Goal: Information Seeking & Learning: Learn about a topic

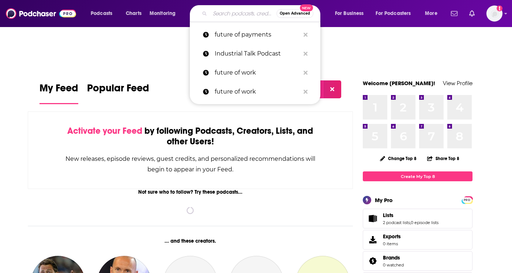
click at [227, 14] on input "Search podcasts, credits, & more..." at bounding box center [243, 14] width 67 height 12
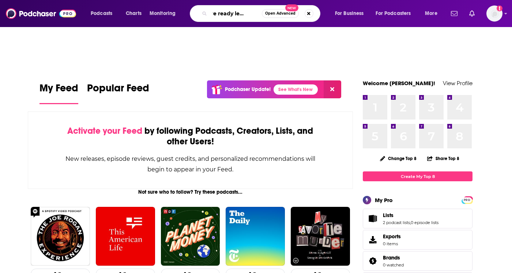
scroll to position [0, 17]
type input "future ready leadership"
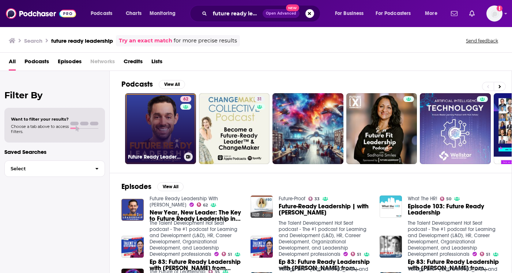
click at [163, 143] on link "62 Future Ready Leadership With [PERSON_NAME]" at bounding box center [160, 128] width 71 height 71
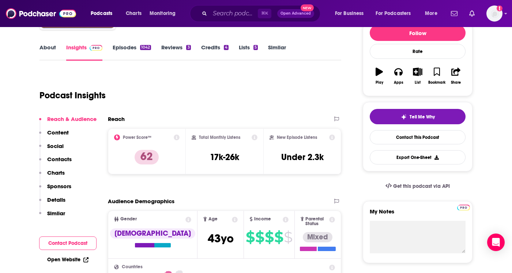
scroll to position [94, 0]
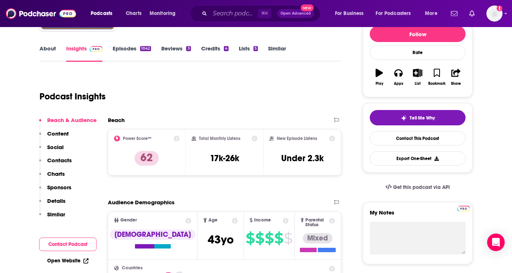
click at [127, 44] on div "About Insights Episodes 1042 Reviews 3 Credits 4 Lists 5 Similar" at bounding box center [190, 53] width 302 height 18
click at [124, 53] on link "Episodes 1042" at bounding box center [132, 53] width 38 height 17
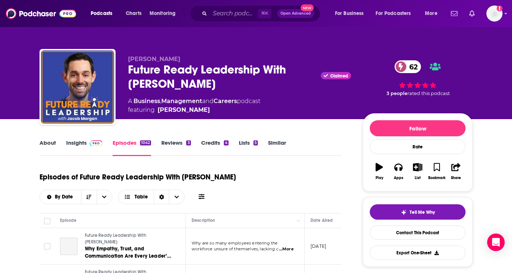
scroll to position [143, 0]
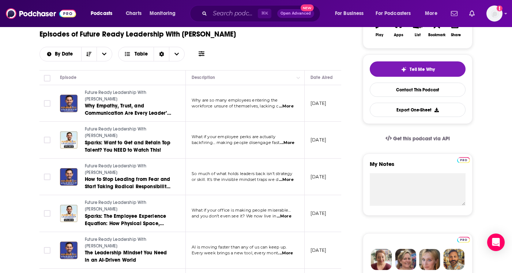
click at [288, 179] on span "...More" at bounding box center [286, 180] width 15 height 6
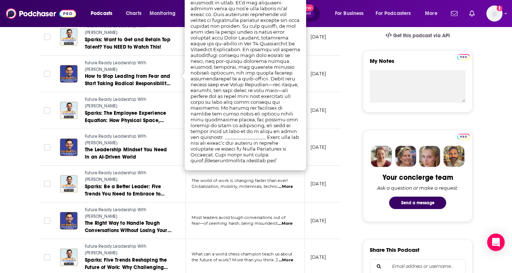
scroll to position [279, 0]
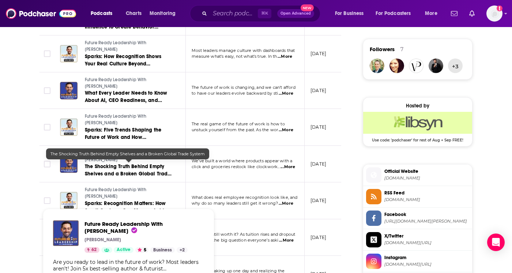
scroll to position [320, 0]
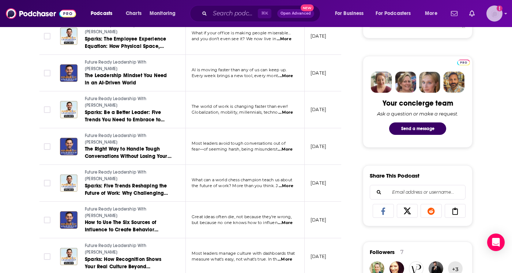
click at [498, 16] on img "Logged in as lizziehan" at bounding box center [494, 13] width 16 height 16
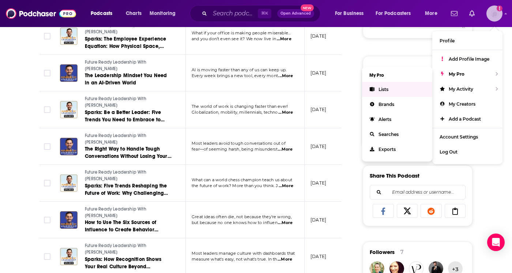
click at [389, 90] on link "Lists" at bounding box center [397, 89] width 70 height 15
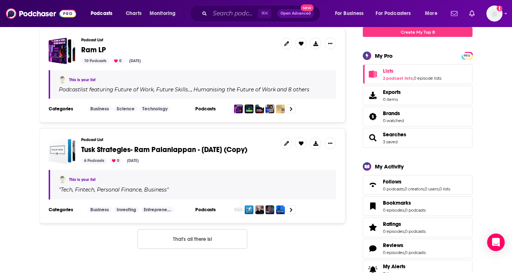
scroll to position [110, 0]
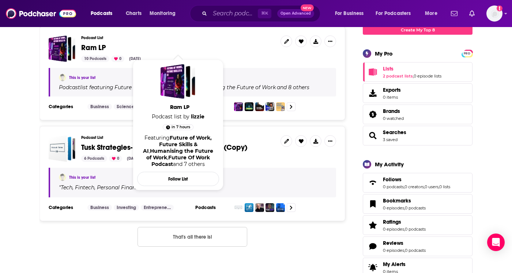
click at [90, 45] on span "Ram LP" at bounding box center [93, 47] width 25 height 9
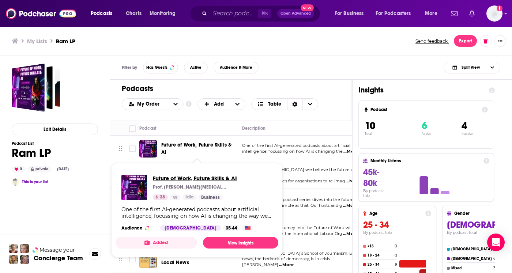
click at [183, 177] on span "Future of Work, Future Skills & AI" at bounding box center [195, 178] width 84 height 7
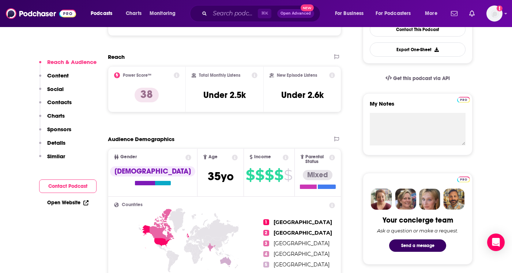
scroll to position [33, 0]
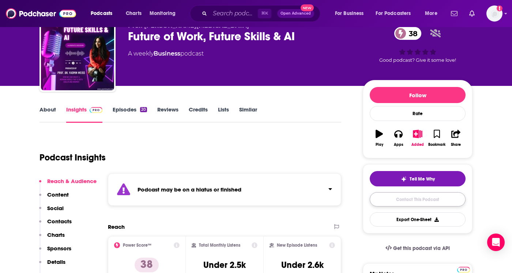
click at [402, 199] on link "Contact This Podcast" at bounding box center [418, 199] width 96 height 14
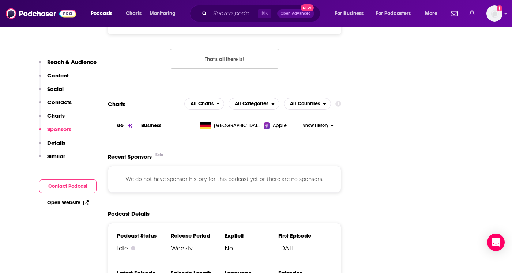
scroll to position [785, 0]
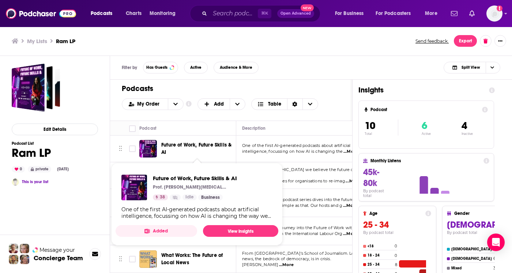
click at [178, 145] on span "Future of Work, Future Skills & AI" at bounding box center [196, 149] width 70 height 14
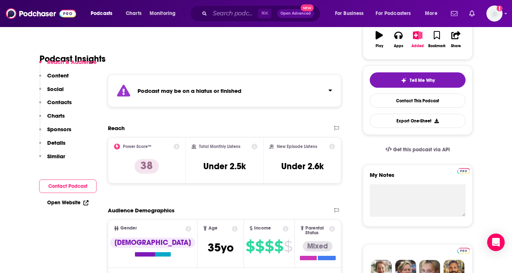
scroll to position [176, 0]
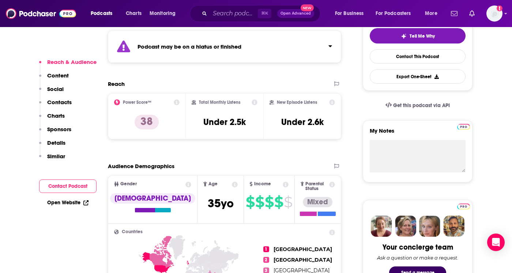
click at [52, 76] on p "Content" at bounding box center [58, 75] width 22 height 7
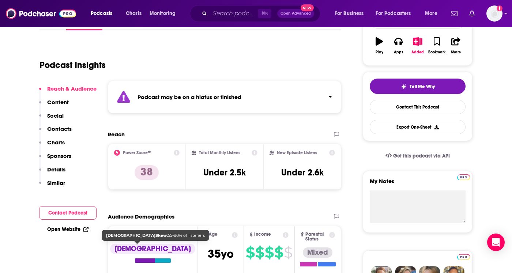
scroll to position [0, 0]
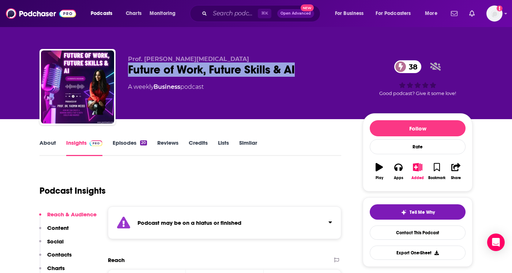
drag, startPoint x: 125, startPoint y: 70, endPoint x: 302, endPoint y: 76, distance: 177.8
click at [302, 76] on div "Prof. [PERSON_NAME][MEDICAL_DATA] Future of Work, Future Skills & AI 38 A weekl…" at bounding box center [255, 88] width 433 height 79
copy h2 "Future of Work, Future Skills & AI"
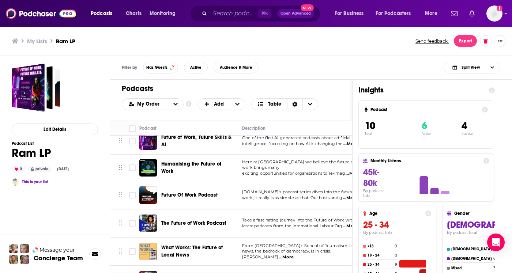
scroll to position [4, 0]
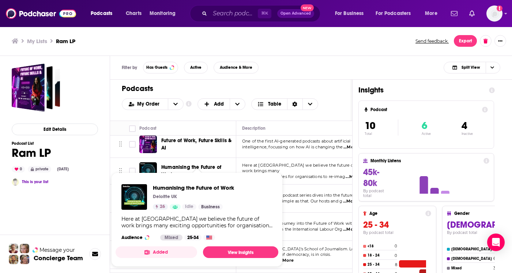
click at [184, 166] on span "Humanising the Future of Work" at bounding box center [191, 171] width 60 height 14
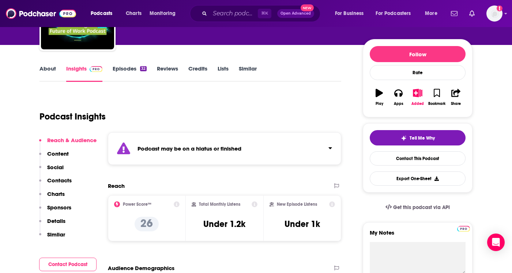
scroll to position [94, 0]
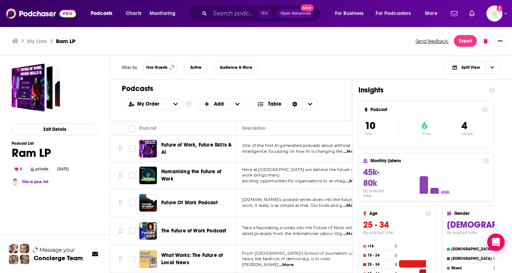
click at [174, 202] on span "Future Of Work Podcast" at bounding box center [189, 203] width 56 height 6
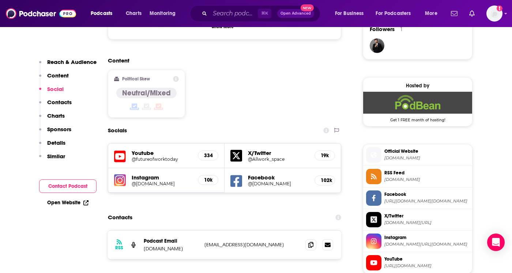
scroll to position [545, 0]
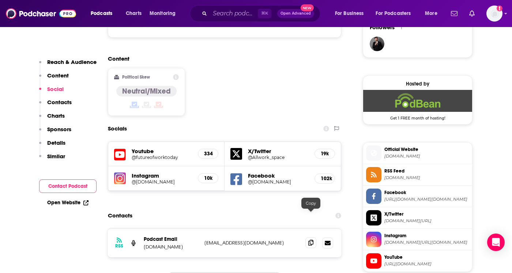
click at [311, 240] on icon at bounding box center [310, 243] width 5 height 6
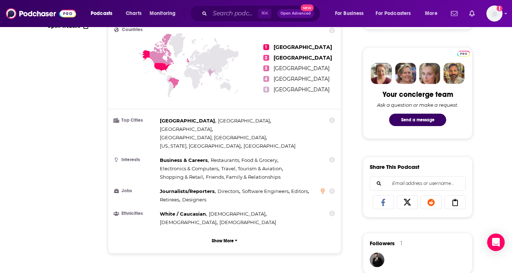
scroll to position [27, 0]
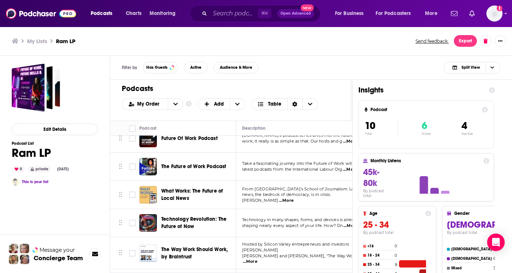
scroll to position [63, 0]
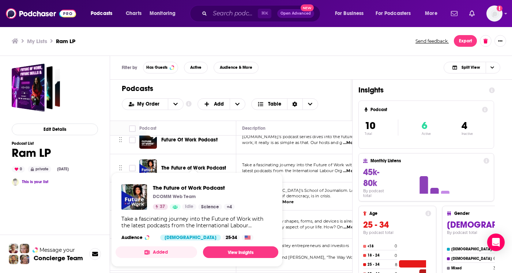
click at [196, 165] on span "The Future of Work Podcast" at bounding box center [193, 168] width 65 height 6
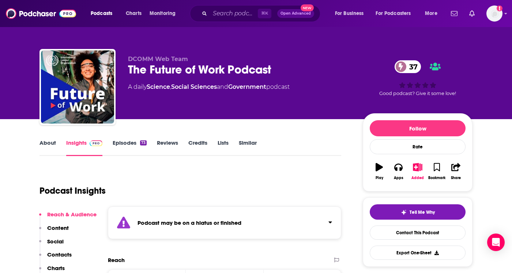
scroll to position [37, 0]
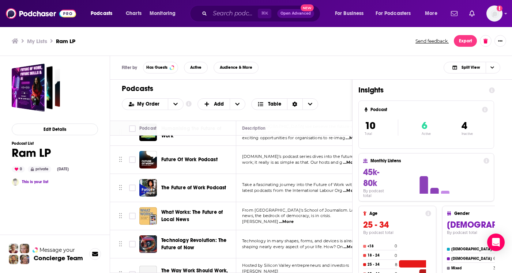
scroll to position [52, 0]
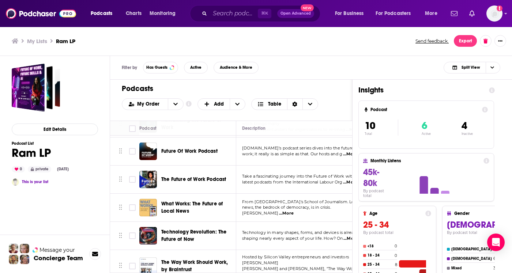
click at [182, 205] on span "What Works: The Future of Local News" at bounding box center [197, 207] width 72 height 15
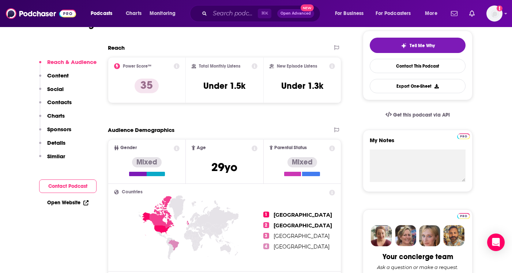
scroll to position [169, 0]
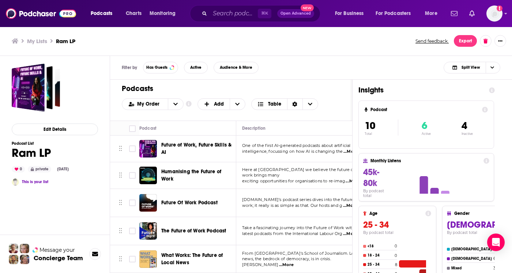
scroll to position [97, 0]
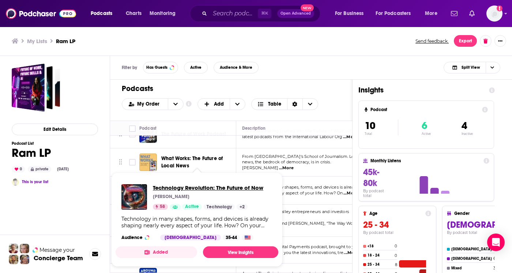
click at [213, 186] on span "Technology Revolution: The Future of Now" at bounding box center [208, 187] width 110 height 7
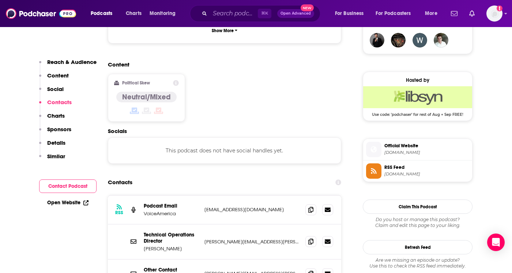
scroll to position [549, 0]
click at [310, 238] on icon at bounding box center [310, 241] width 5 height 6
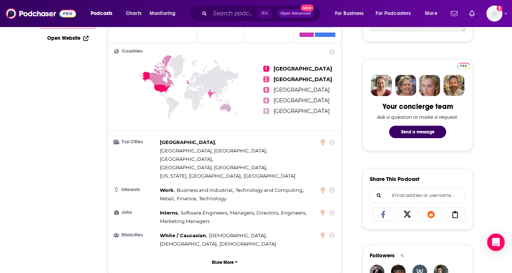
scroll to position [1, 0]
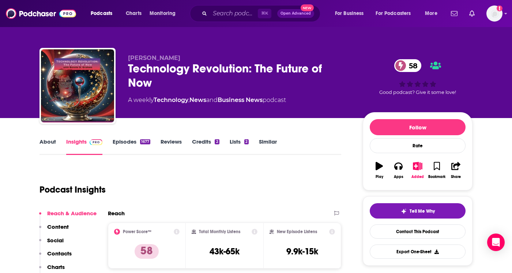
click at [49, 148] on link "About" at bounding box center [47, 146] width 16 height 17
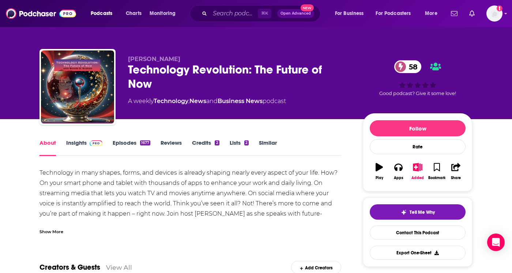
click at [46, 232] on div "Show More" at bounding box center [51, 231] width 24 height 7
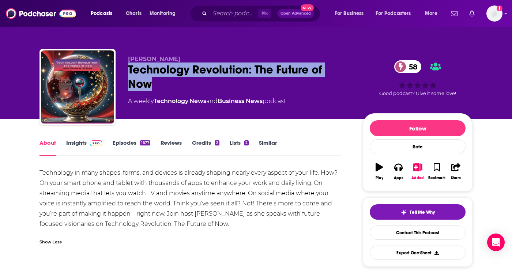
drag, startPoint x: 126, startPoint y: 66, endPoint x: 169, endPoint y: 84, distance: 46.0
click at [169, 84] on div "[PERSON_NAME] Technology Revolution: The Future of Now 58 A weekly Technology ,…" at bounding box center [255, 88] width 433 height 79
copy h1 "Technology Revolution: The Future of Now"
click at [191, 75] on div "Technology Revolution: The Future of Now 58" at bounding box center [239, 77] width 223 height 29
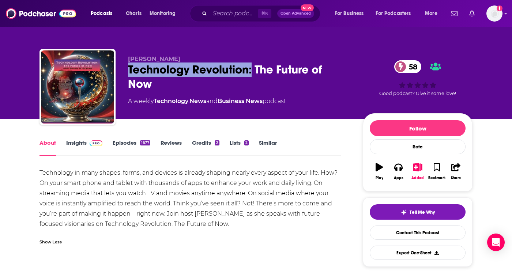
drag, startPoint x: 130, startPoint y: 67, endPoint x: 249, endPoint y: 68, distance: 118.8
click at [249, 68] on div "Technology Revolution: The Future of Now 58" at bounding box center [239, 77] width 223 height 29
copy h1 "Technology Revolution"
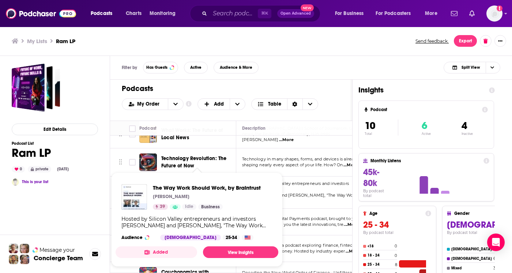
scroll to position [135, 0]
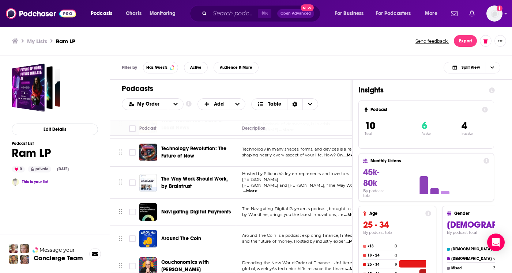
click at [175, 176] on span "The Way Work Should Work, by Braintrust" at bounding box center [194, 183] width 67 height 14
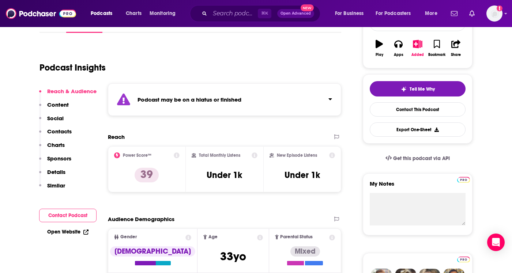
scroll to position [167, 0]
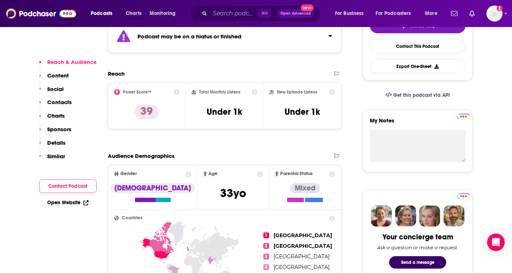
click at [57, 77] on p "Content" at bounding box center [58, 75] width 22 height 7
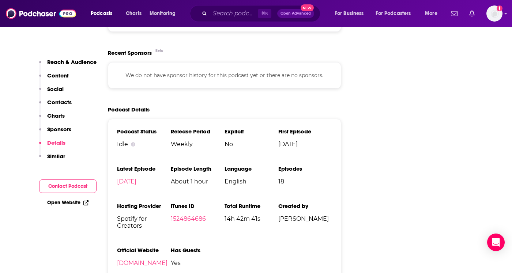
scroll to position [736, 0]
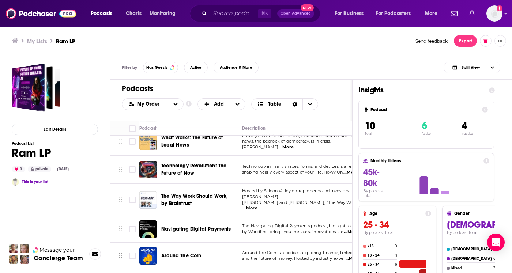
scroll to position [135, 0]
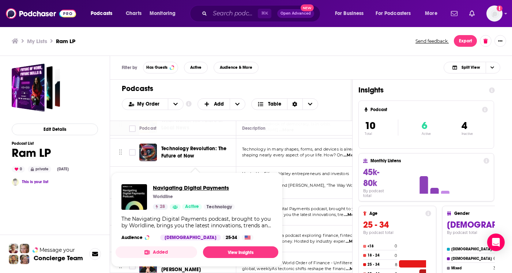
click at [200, 185] on span "Navigating Digital Payments" at bounding box center [194, 187] width 82 height 7
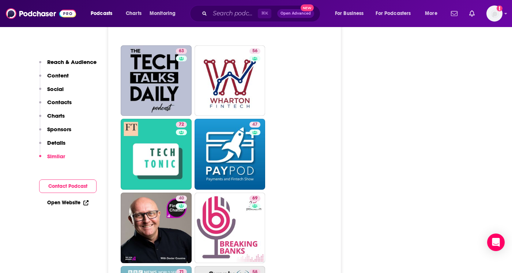
scroll to position [1270, 0]
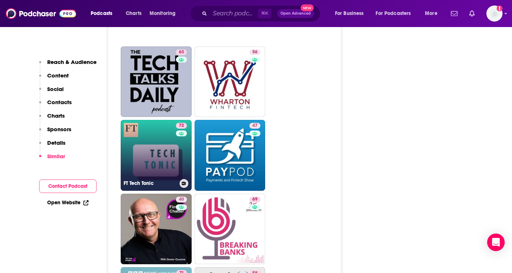
click at [150, 156] on link "72 FT Tech Tonic" at bounding box center [156, 155] width 71 height 71
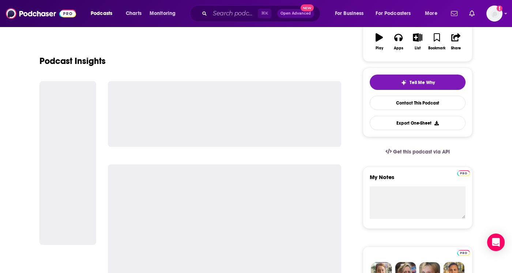
scroll to position [88, 0]
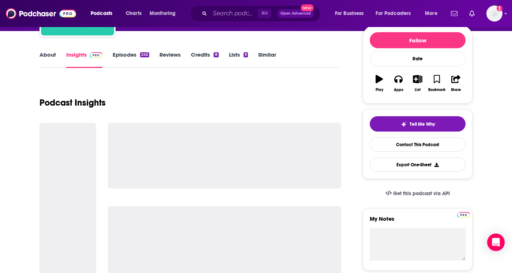
click at [162, 90] on div "Podcast Insights" at bounding box center [190, 98] width 302 height 37
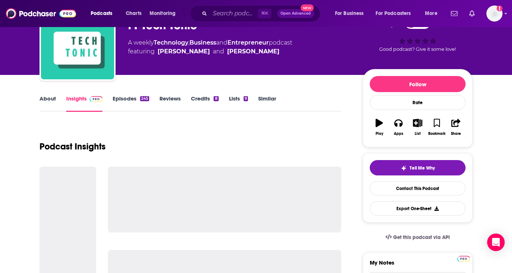
scroll to position [0, 0]
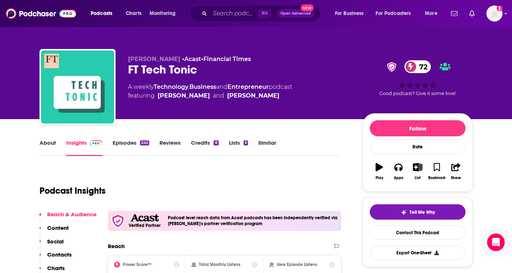
type input "[URL][DOMAIN_NAME]"
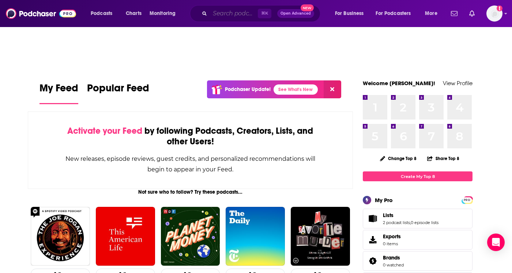
click at [248, 12] on input "Search podcasts, credits, & more..." at bounding box center [234, 14] width 48 height 12
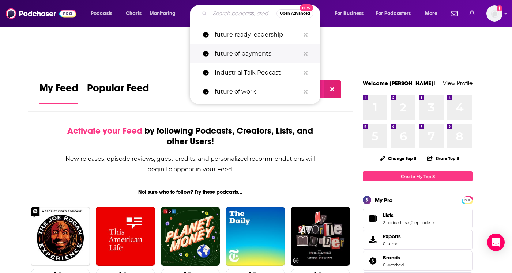
click at [219, 53] on p "future of payments" at bounding box center [257, 53] width 85 height 19
type input "future of payments"
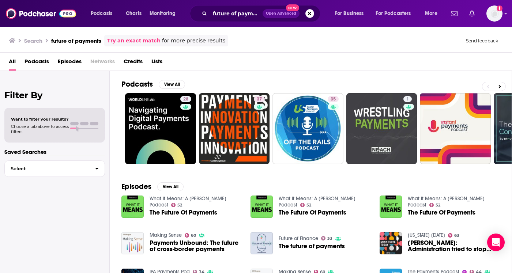
click at [35, 60] on span "Podcasts" at bounding box center [36, 63] width 24 height 15
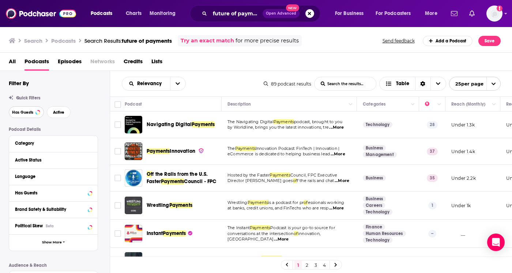
click at [34, 112] on button "Has Guests" at bounding box center [26, 112] width 35 height 12
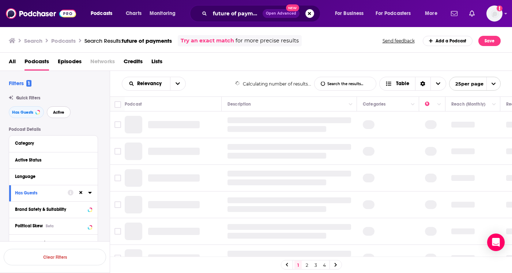
click at [61, 111] on span "Active" at bounding box center [58, 112] width 11 height 4
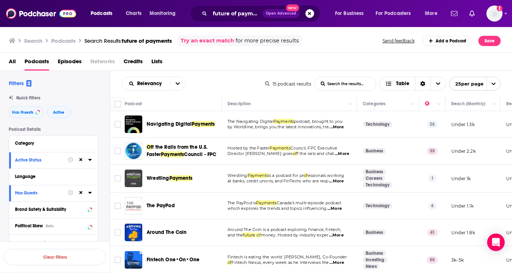
click at [343, 126] on span "...More" at bounding box center [336, 127] width 15 height 6
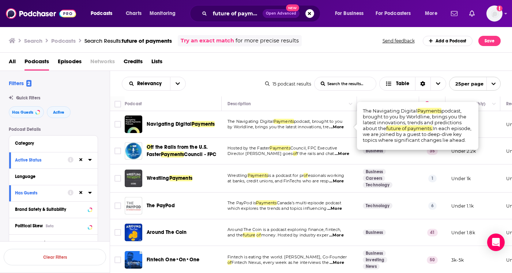
click at [235, 80] on div "Relevancy List Search Input Search the results... Table" at bounding box center [193, 84] width 143 height 14
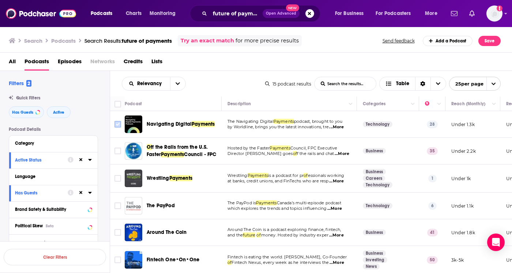
click at [118, 124] on input "Toggle select row" at bounding box center [117, 124] width 7 height 7
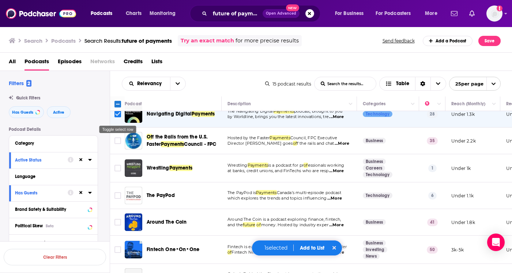
scroll to position [11, 0]
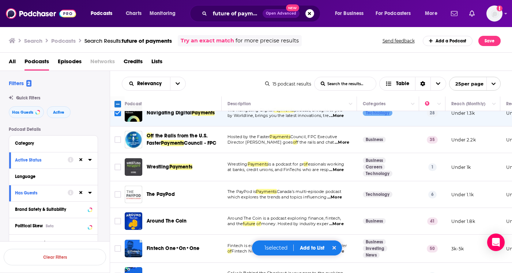
click at [337, 200] on span "...More" at bounding box center [334, 197] width 15 height 6
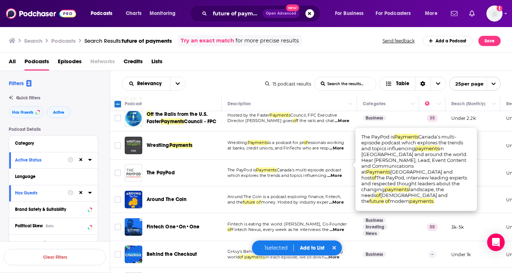
scroll to position [65, 0]
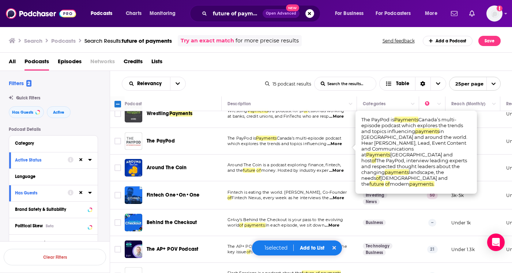
click at [315, 178] on td "Around The Coin is a podcast exploring finance, fintech, and the future of mone…" at bounding box center [289, 168] width 135 height 27
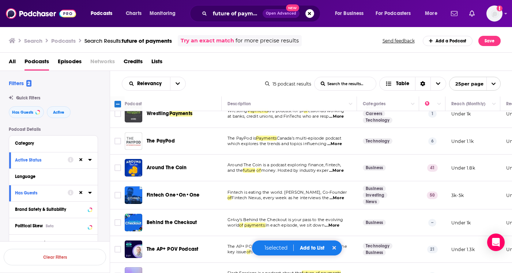
click at [337, 174] on span "...More" at bounding box center [336, 171] width 15 height 6
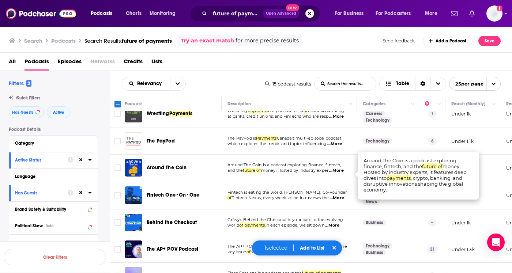
click at [307, 174] on p "and the future of money. Hosted by industry exper ...More" at bounding box center [288, 171] width 123 height 6
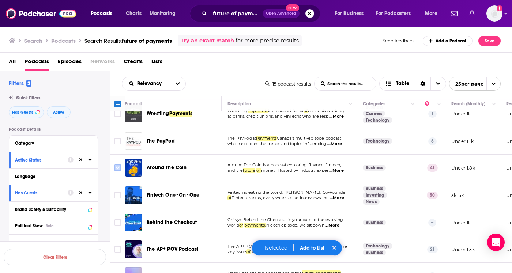
click at [117, 171] on input "Toggle select row" at bounding box center [117, 168] width 7 height 7
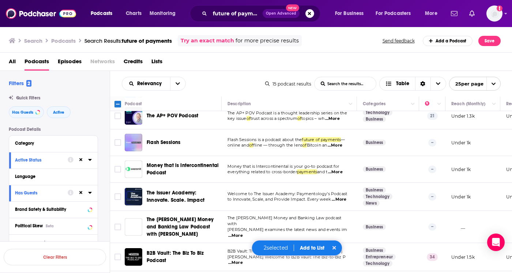
scroll to position [250, 0]
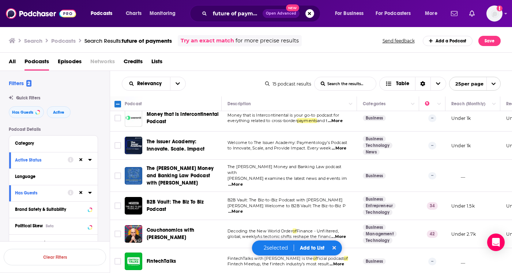
click at [344, 235] on span "...More" at bounding box center [338, 237] width 15 height 6
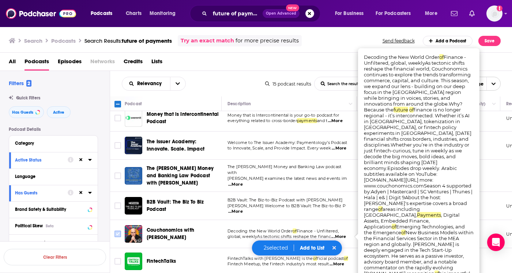
click at [116, 235] on input "Toggle select row" at bounding box center [117, 234] width 7 height 7
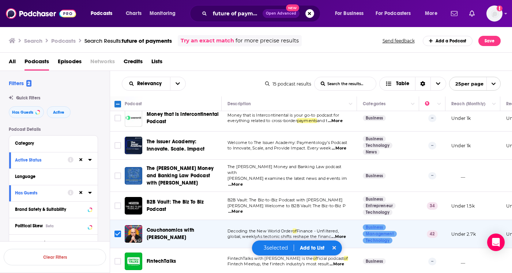
click at [312, 246] on button "Add to List" at bounding box center [312, 248] width 36 height 6
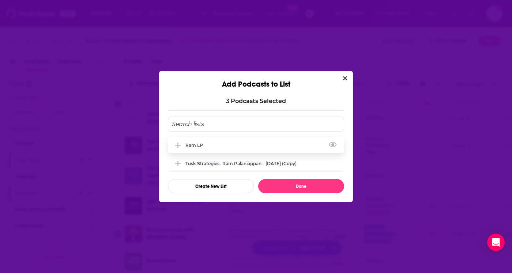
click at [216, 146] on div "Ram LP" at bounding box center [256, 145] width 176 height 16
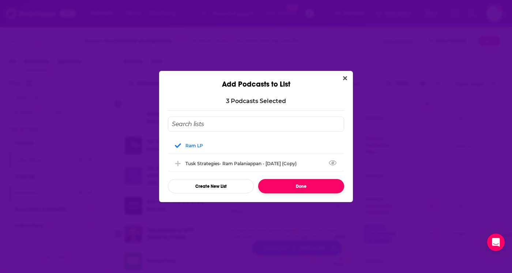
click at [301, 187] on button "Done" at bounding box center [301, 186] width 86 height 14
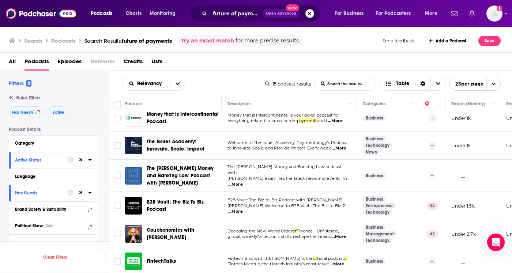
click at [309, 12] on button "Search podcasts, credits, & more..." at bounding box center [309, 13] width 9 height 9
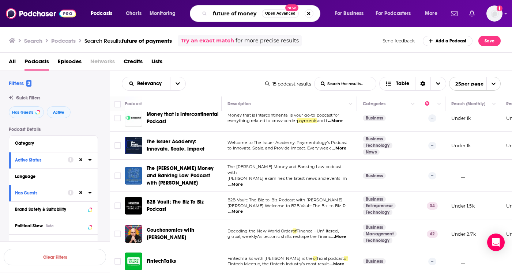
type input "future of money"
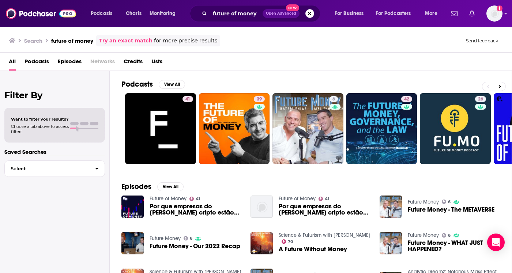
click at [36, 62] on span "Podcasts" at bounding box center [36, 63] width 24 height 15
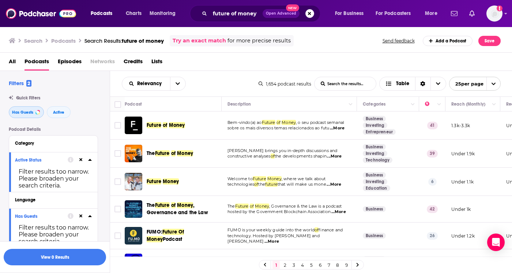
click at [33, 109] on button "Has Guests" at bounding box center [26, 112] width 35 height 12
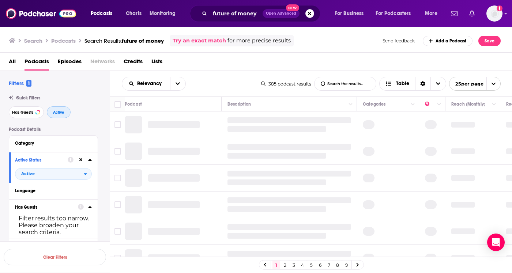
click at [51, 111] on button "Active" at bounding box center [59, 112] width 24 height 12
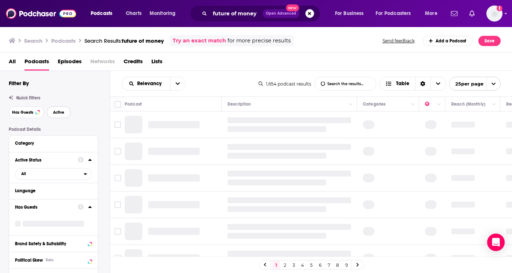
click at [55, 110] on span "Active" at bounding box center [58, 112] width 11 height 4
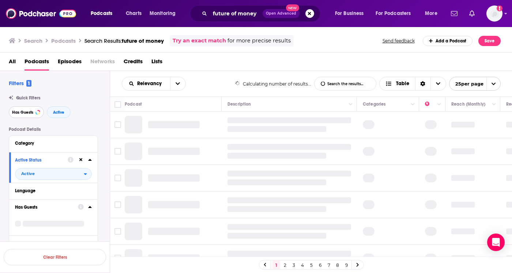
click at [26, 109] on button "Has Guests" at bounding box center [26, 112] width 35 height 12
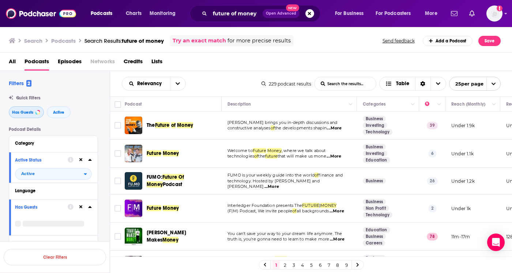
scroll to position [85, 0]
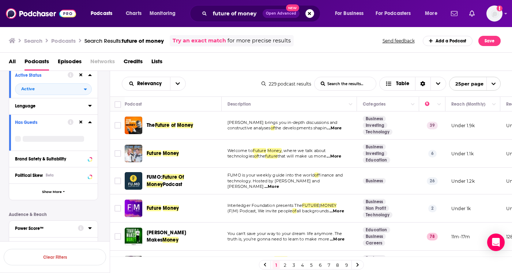
click at [52, 108] on button "Language" at bounding box center [51, 105] width 73 height 9
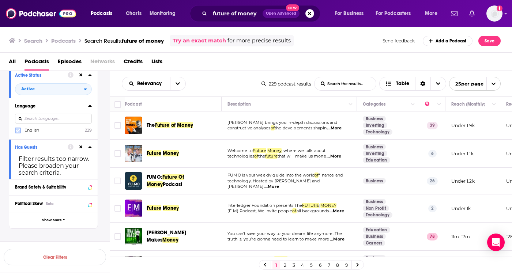
click at [17, 129] on icon at bounding box center [18, 130] width 4 height 4
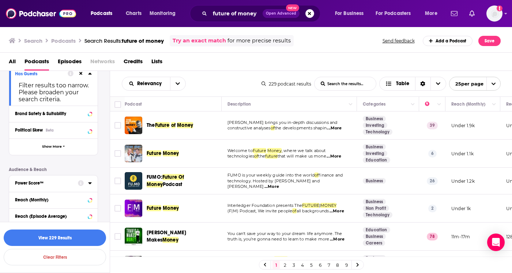
scroll to position [161, 0]
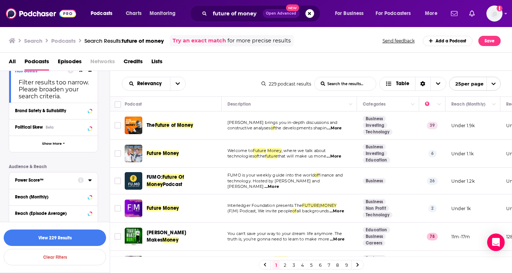
click at [46, 184] on button "Power Score™" at bounding box center [46, 179] width 63 height 9
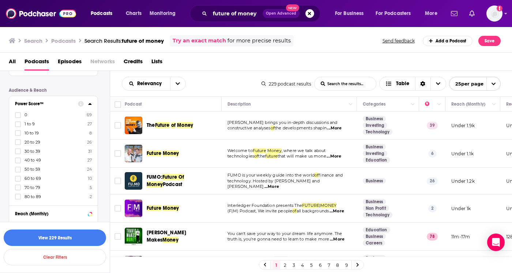
scroll to position [239, 0]
click at [19, 149] on icon at bounding box center [18, 149] width 4 height 4
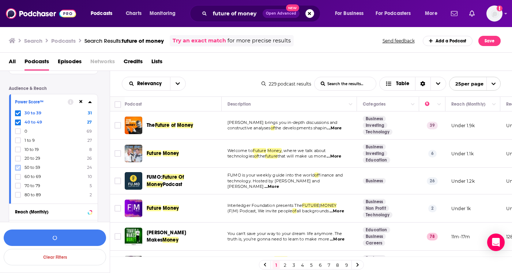
click at [17, 166] on icon at bounding box center [18, 168] width 4 height 4
click at [16, 175] on icon at bounding box center [18, 177] width 4 height 4
click at [18, 186] on icon at bounding box center [18, 185] width 4 height 3
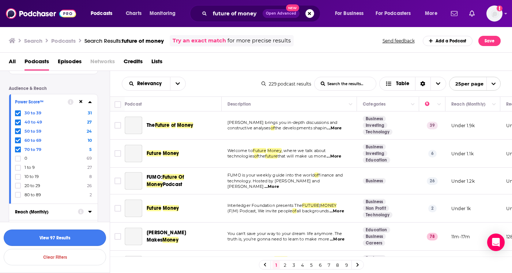
click at [72, 238] on button "View 97 Results" at bounding box center [55, 238] width 102 height 16
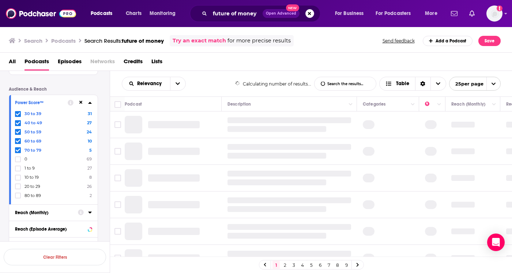
scroll to position [230, 0]
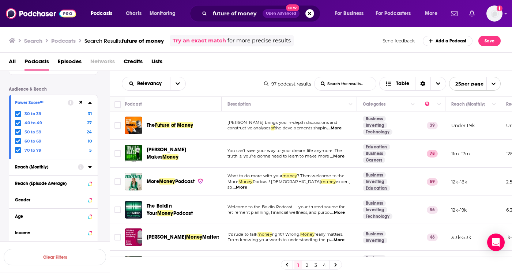
click at [339, 128] on span "...More" at bounding box center [334, 128] width 15 height 6
click at [340, 154] on span "...More" at bounding box center [337, 157] width 15 height 6
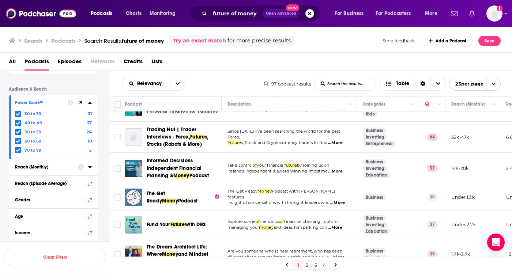
scroll to position [554, 0]
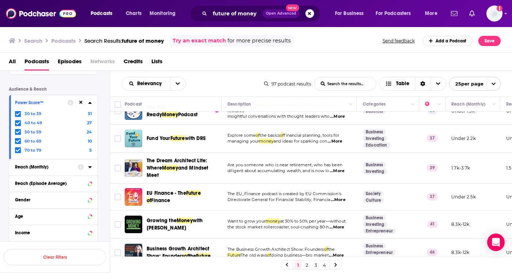
click at [309, 13] on button "Search podcasts, credits, & more..." at bounding box center [309, 13] width 9 height 9
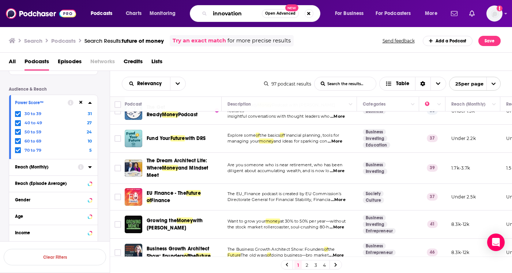
type input "innovation"
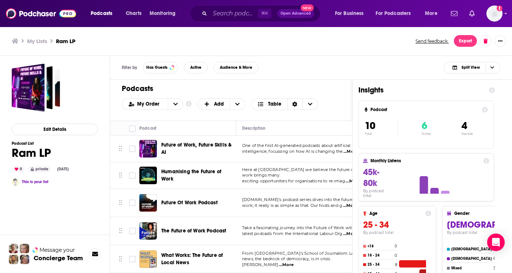
scroll to position [135, 0]
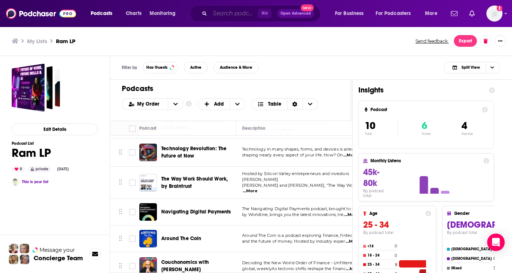
click at [233, 14] on input "Search podcasts, credits, & more..." at bounding box center [234, 14] width 48 height 12
click at [494, 15] on img "Logged in as lizziehan" at bounding box center [494, 13] width 16 height 16
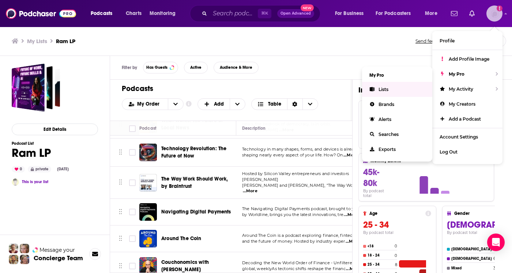
click at [381, 86] on link "Lists" at bounding box center [397, 89] width 70 height 15
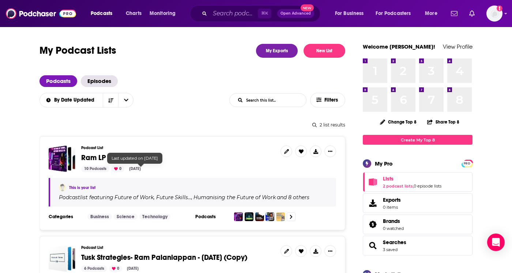
scroll to position [126, 0]
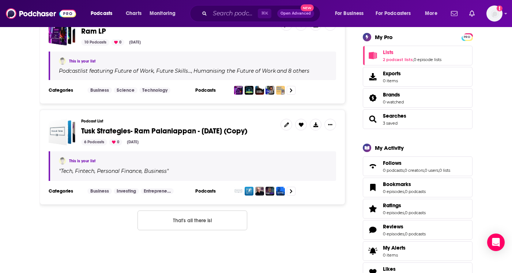
click at [123, 129] on span "Tusk Strategies- Ram Palaniappan - [DATE] (Copy)" at bounding box center [164, 130] width 166 height 9
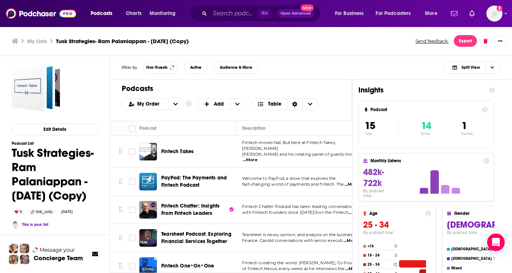
scroll to position [29, 0]
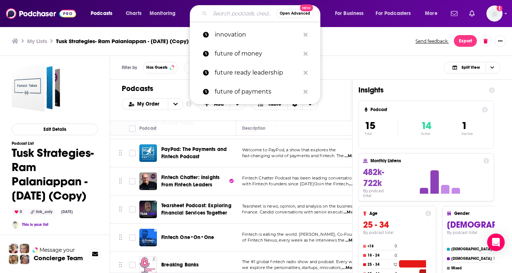
click at [241, 18] on input "Search podcasts, credits, & more..." at bounding box center [243, 14] width 67 height 12
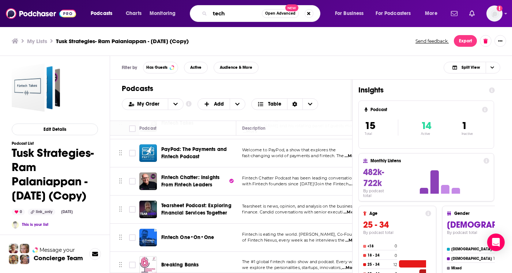
type input "tech"
